Goal: Transaction & Acquisition: Purchase product/service

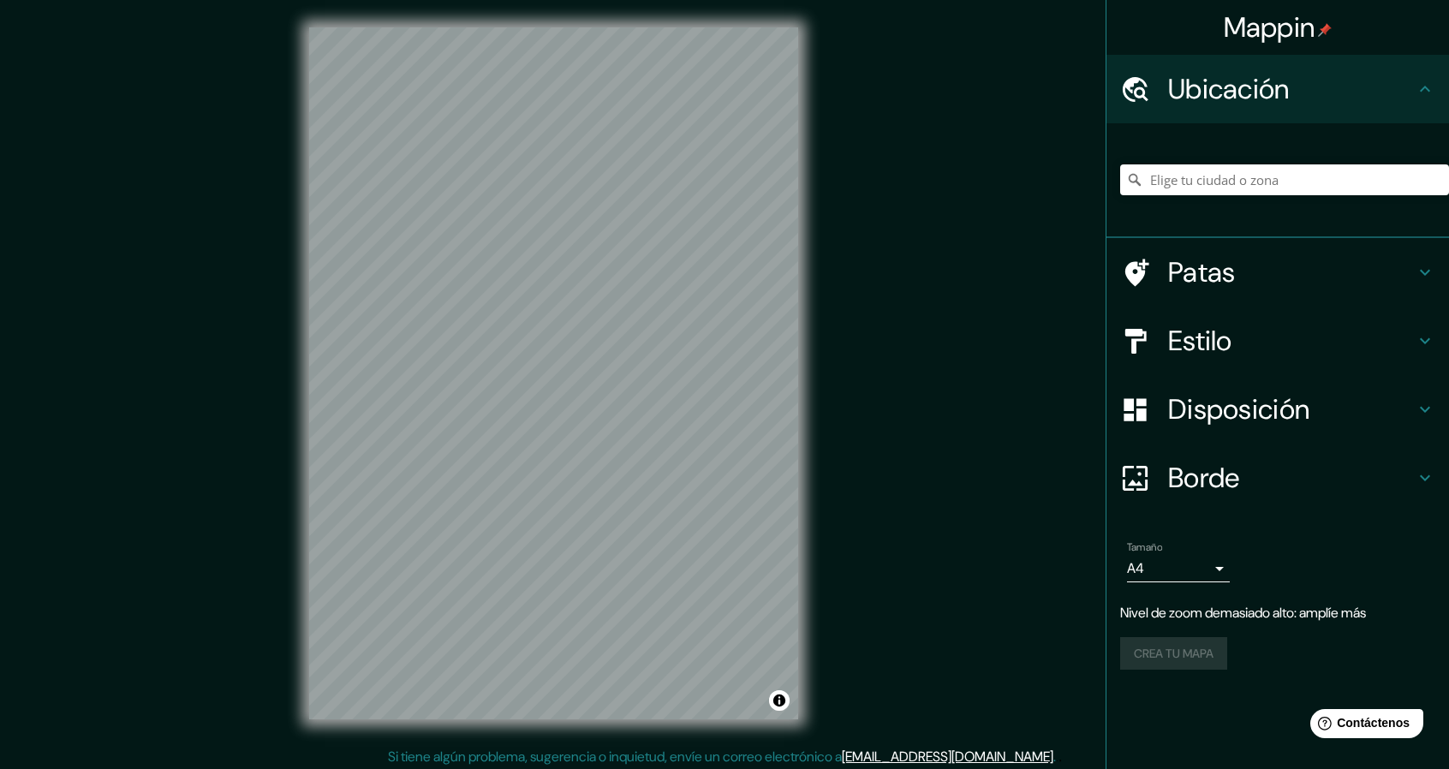
click at [866, 434] on div "Mappin Ubicación Patas Estilo Disposición Borde Elige un borde. Consejo : puede…" at bounding box center [724, 387] width 1449 height 774
click at [811, 456] on div "© Mapbox © OpenStreetMap Mejorar este mapa" at bounding box center [554, 373] width 544 height 747
click at [871, 424] on div "Mappin Ubicación Patas Estilo Disposición Borde Elige un borde. Consejo : puede…" at bounding box center [724, 387] width 1449 height 774
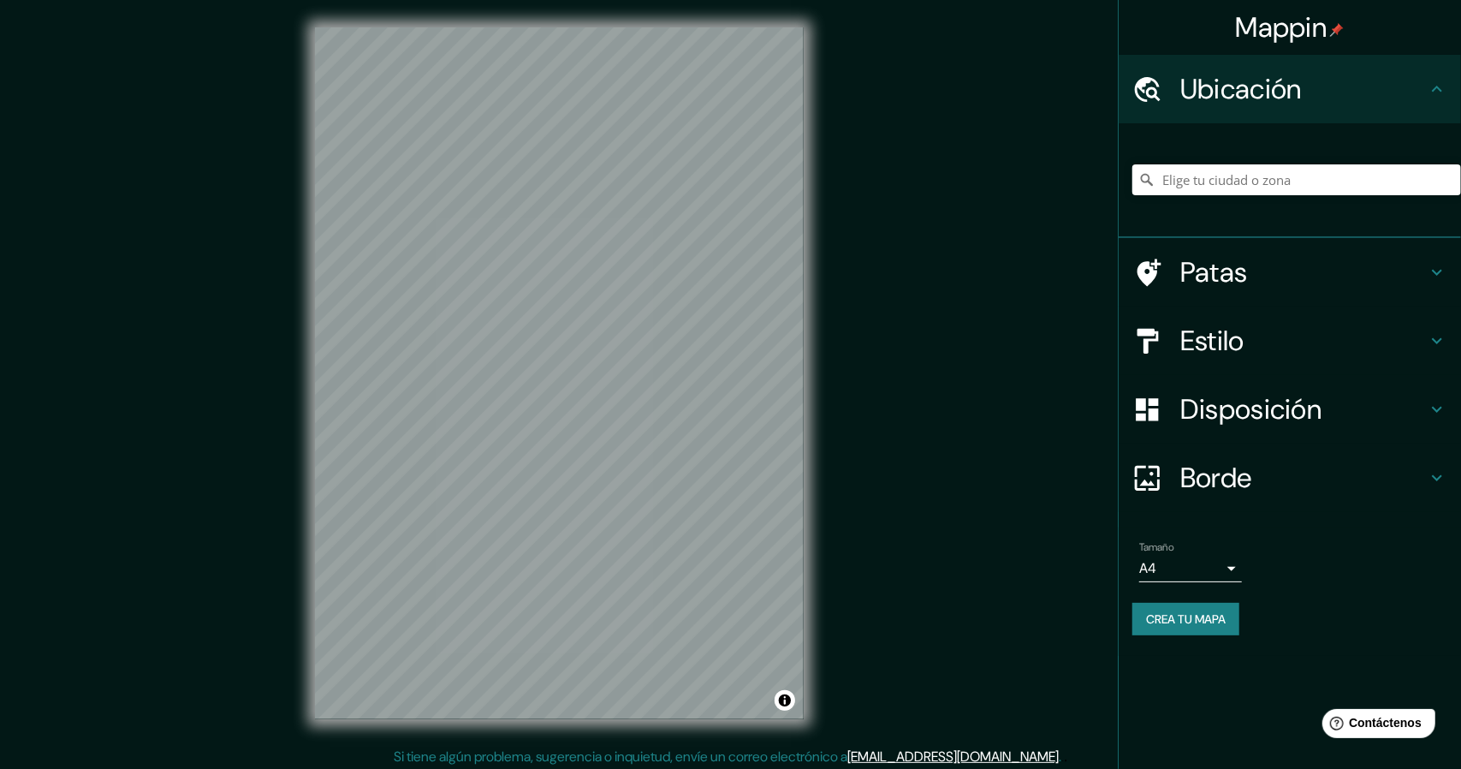
click at [1199, 568] on body "Mappin Ubicación Patas Estilo Disposición Borde Elige un borde. Consejo : puede…" at bounding box center [730, 384] width 1461 height 769
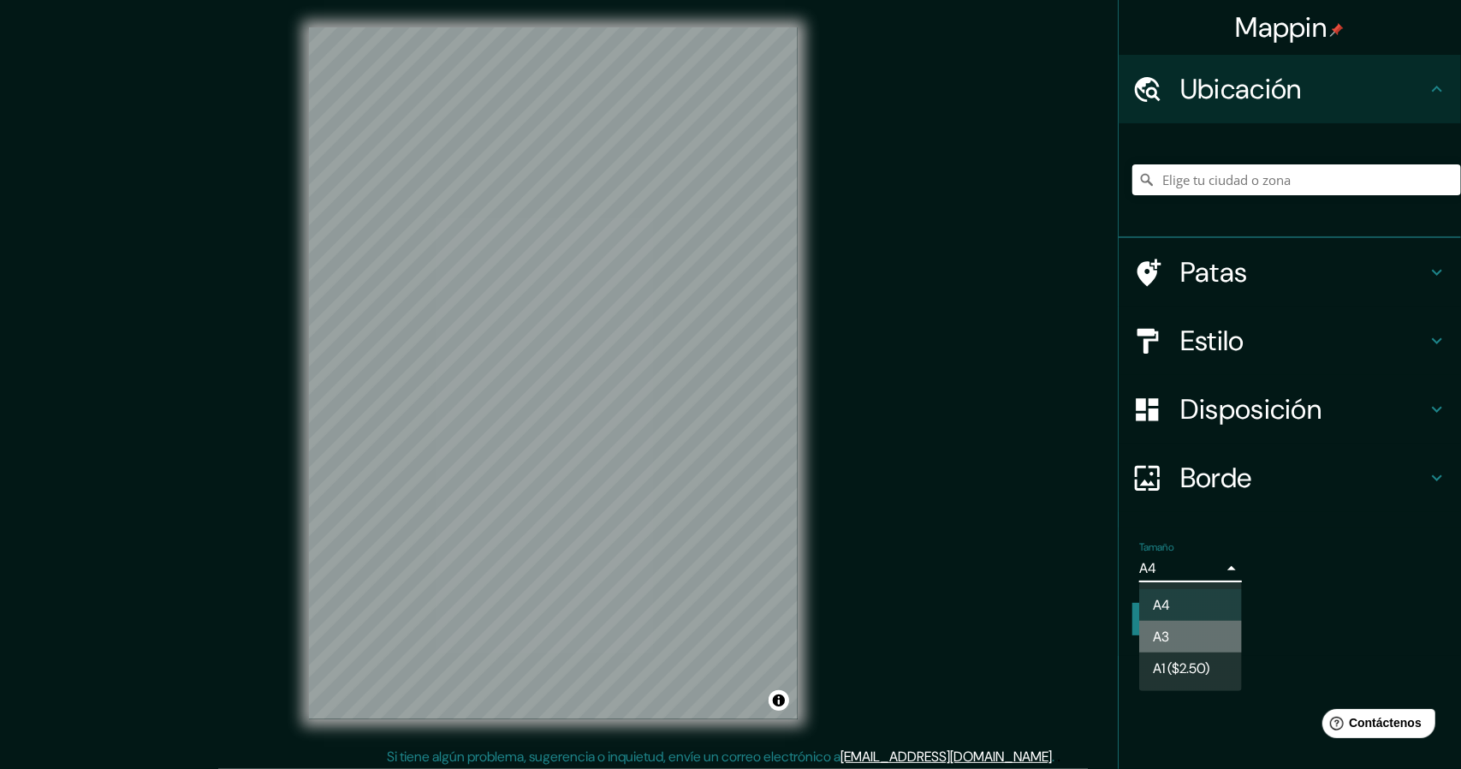
click at [1194, 640] on li "A3" at bounding box center [1191, 637] width 103 height 32
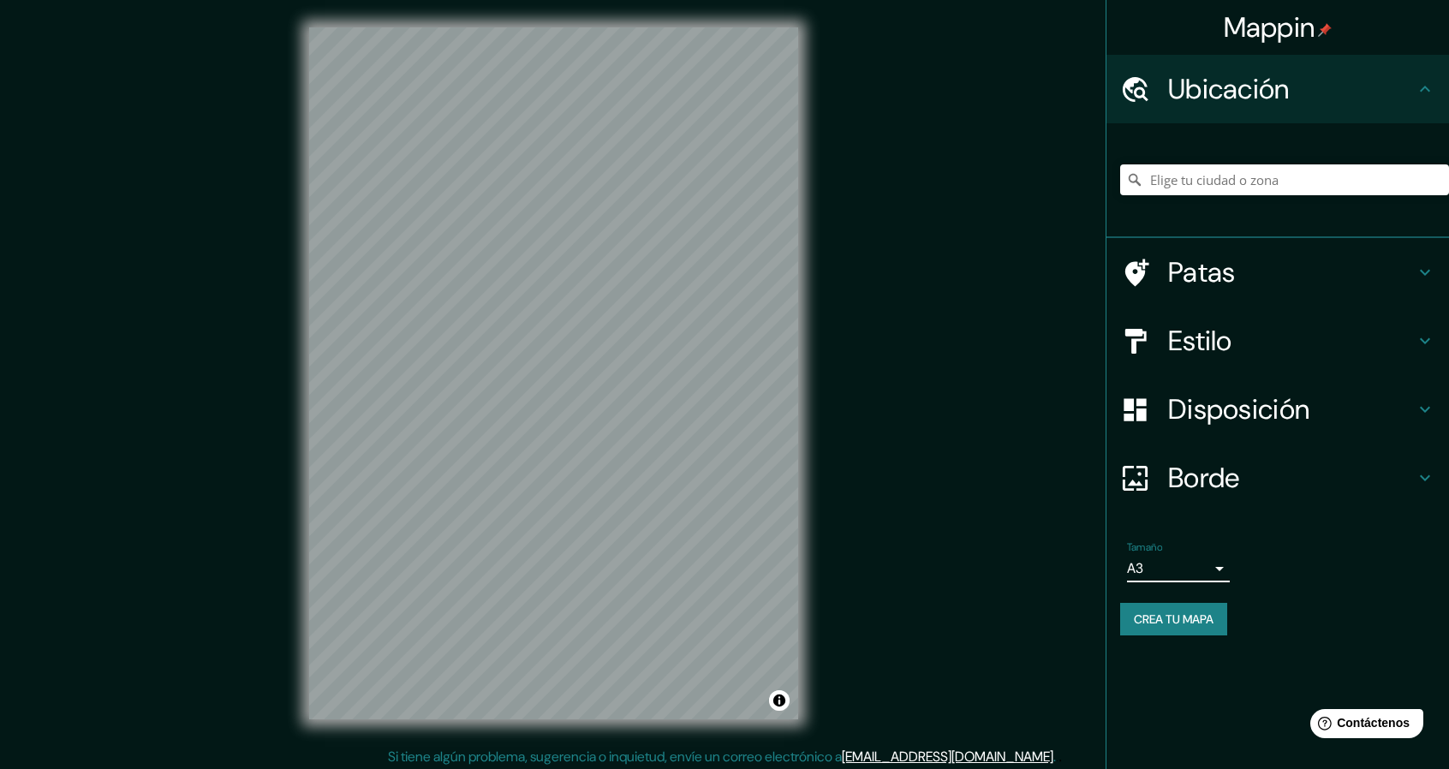
click at [1199, 616] on font "Crea tu mapa" at bounding box center [1174, 618] width 80 height 15
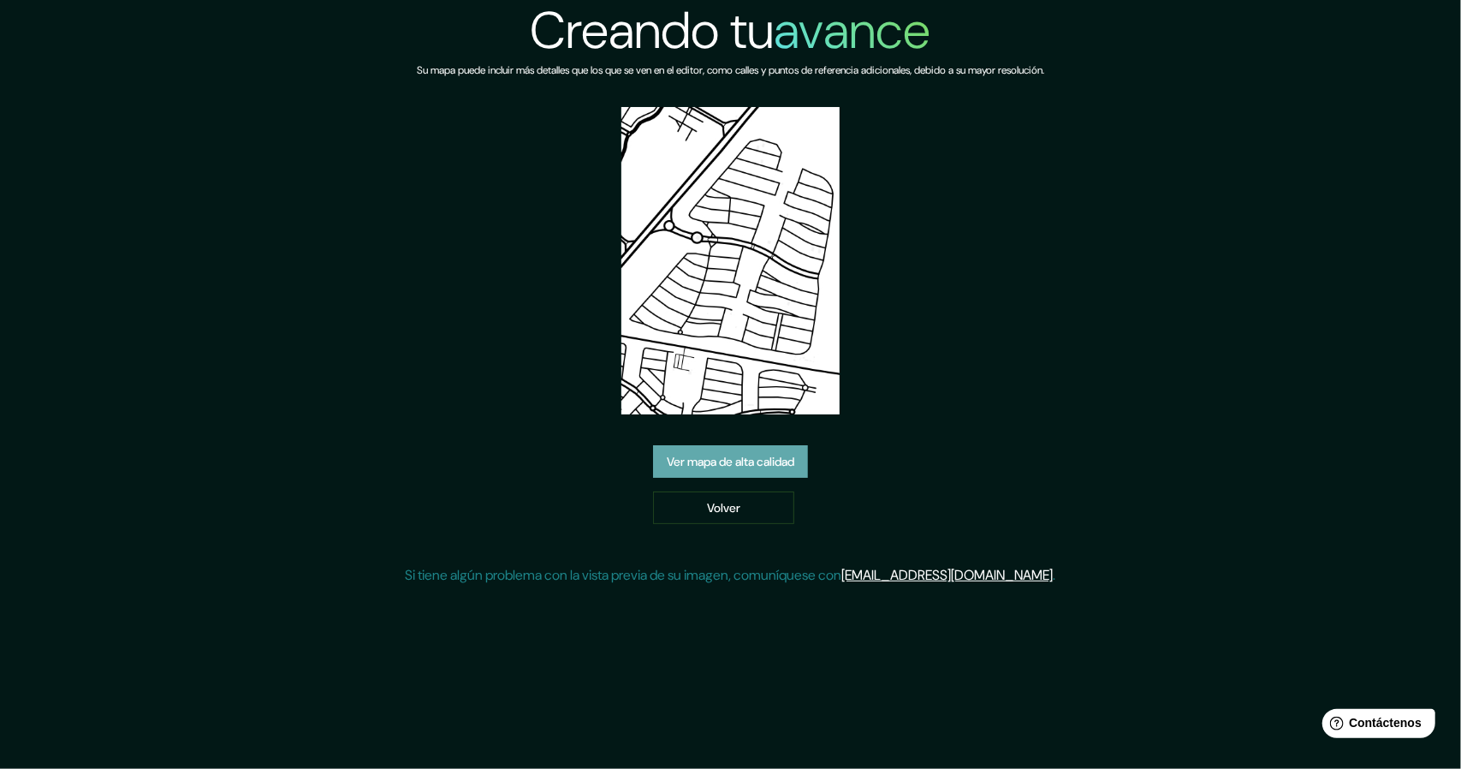
click at [767, 467] on font "Ver mapa de alta calidad" at bounding box center [731, 461] width 128 height 15
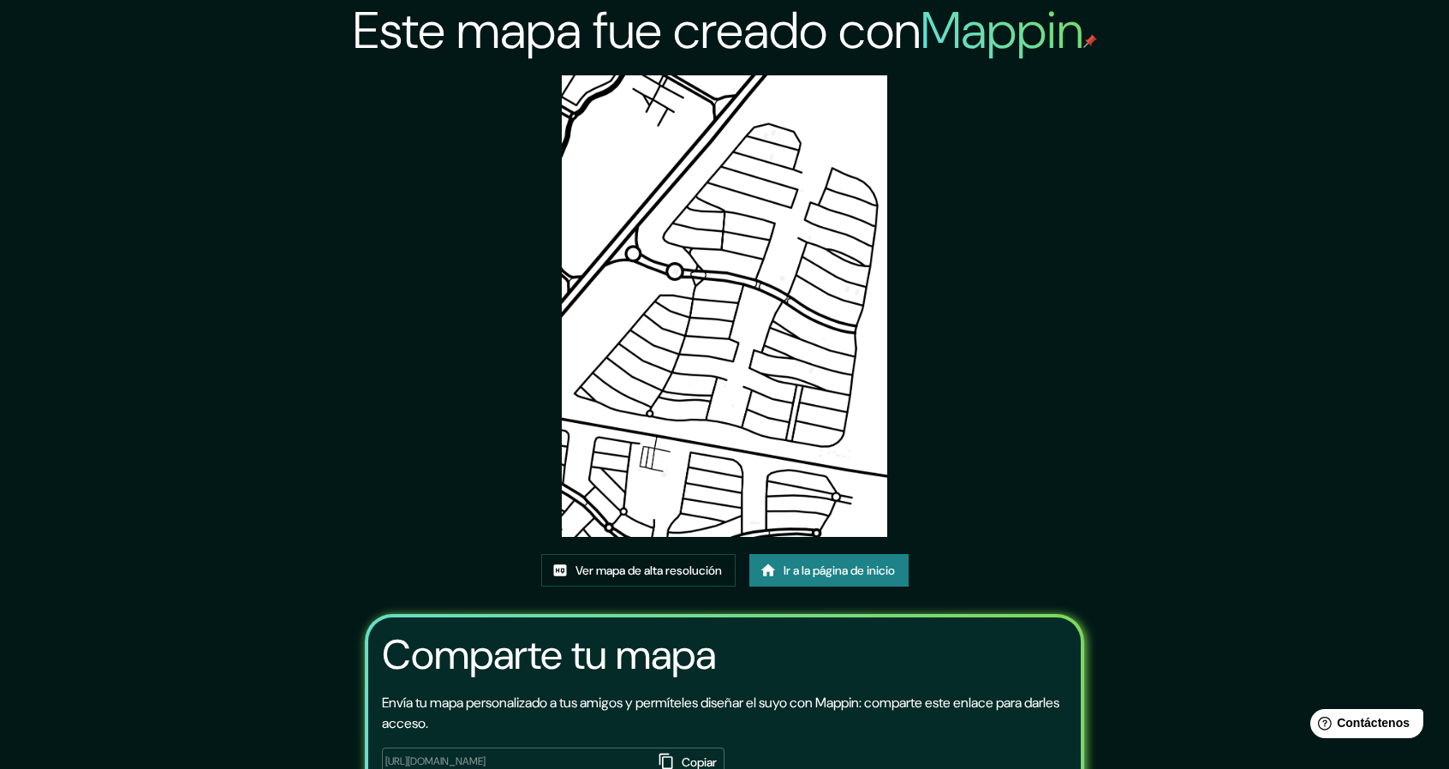
click at [664, 414] on img at bounding box center [725, 305] width 326 height 461
